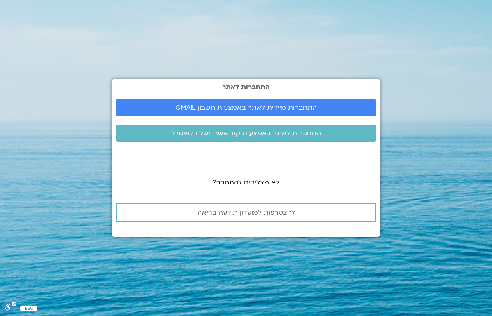
click at [284, 107] on span "התחברות מיידית לאתר באמצעות חשבון GMAIL" at bounding box center [245, 107] width 141 height 7
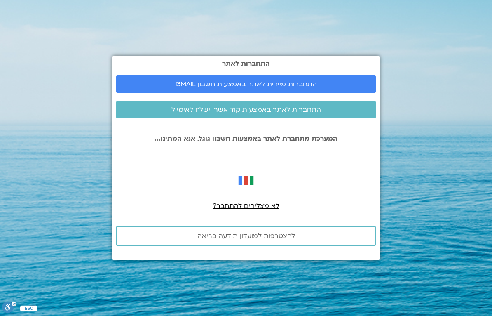
click at [289, 83] on span "התחברות מיידית לאתר באמצעות חשבון GMAIL" at bounding box center [245, 83] width 141 height 7
click at [259, 85] on span "התחברות מיידית לאתר באמצעות חשבון GMAIL" at bounding box center [245, 83] width 141 height 7
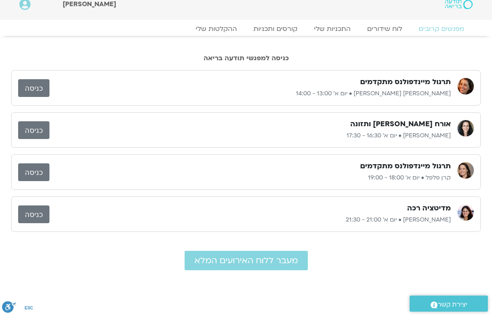
scroll to position [9, 0]
click at [276, 255] on span "מעבר ללוח האירועים המלא" at bounding box center [245, 259] width 103 height 9
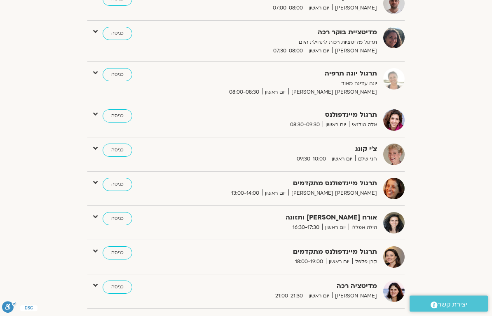
scroll to position [202, 0]
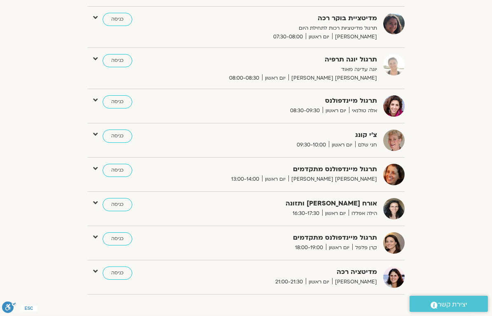
click at [475, 284] on div "הצג רק הרצאות להם יש לי גישה אוגוסט 10 - אוגוסט 16 השבוע להציג אירועים שפתוחים …" at bounding box center [245, 82] width 461 height 436
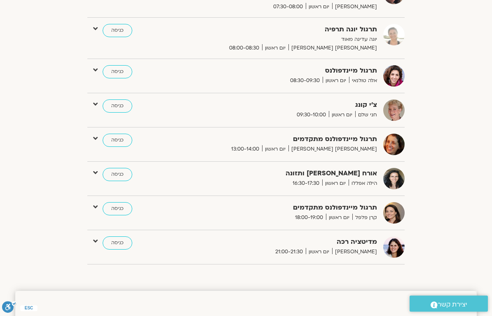
scroll to position [243, 0]
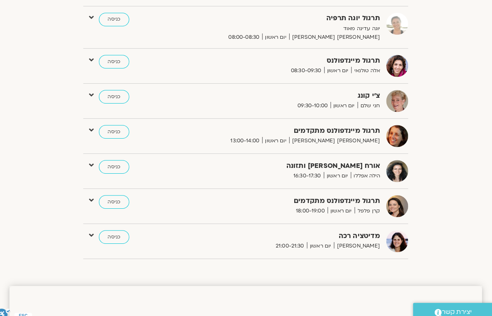
click at [271, 58] on strong "תרגול מיינדפולנס" at bounding box center [288, 59] width 177 height 11
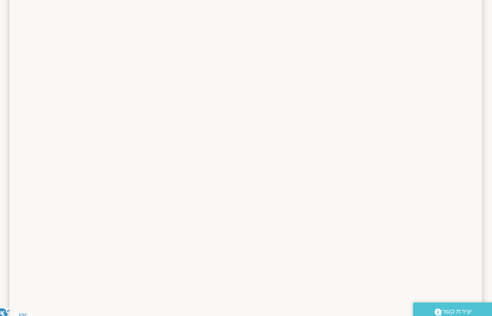
scroll to position [546, 0]
